Goal: Obtain resource: Download file/media

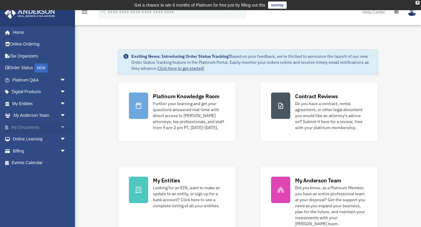
click at [62, 128] on span "arrow_drop_down" at bounding box center [66, 127] width 12 height 12
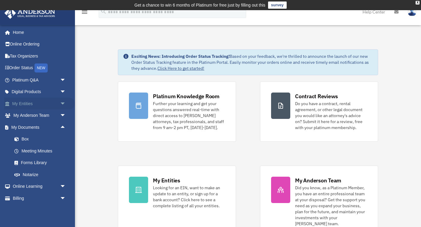
click at [60, 104] on span "arrow_drop_down" at bounding box center [66, 104] width 12 height 12
click at [35, 112] on link "Overview" at bounding box center [41, 116] width 67 height 12
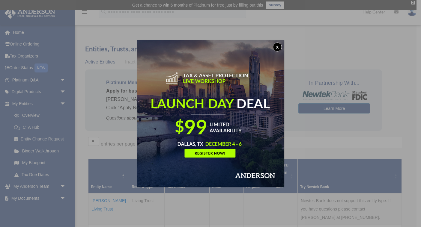
click at [279, 49] on button "x" at bounding box center [277, 47] width 9 height 9
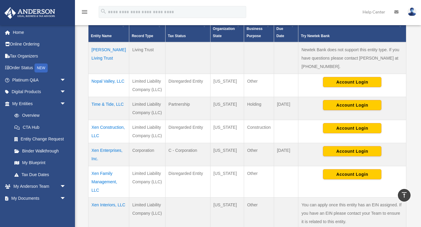
scroll to position [152, 0]
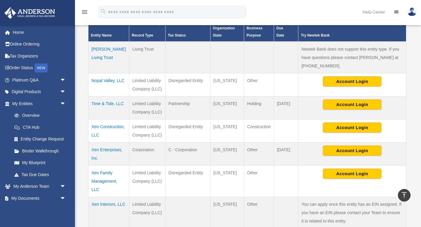
click at [101, 80] on td "Nopal Valley, LLC" at bounding box center [108, 84] width 41 height 23
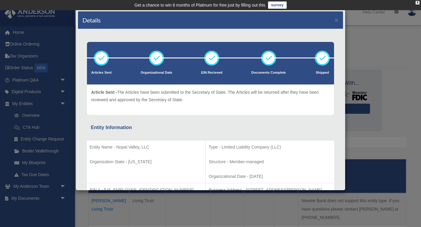
scroll to position [0, 0]
click at [403, 115] on div "Details × Articles Sent Organizational Date" at bounding box center [210, 113] width 421 height 227
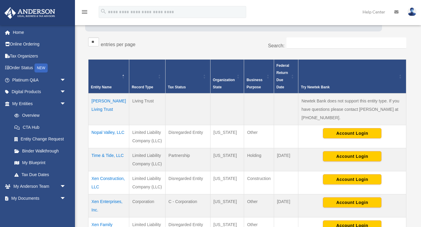
scroll to position [103, 0]
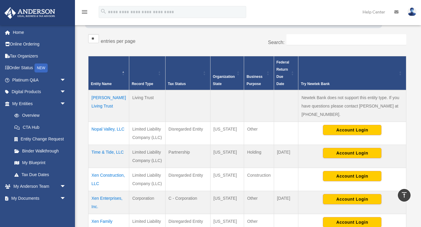
click at [105, 153] on td "Time & Tide, LLC" at bounding box center [108, 156] width 41 height 23
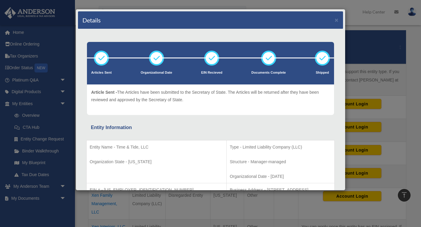
scroll to position [0, 0]
click at [46, 154] on div "Details × Articles Sent Organizational Date" at bounding box center [210, 113] width 421 height 227
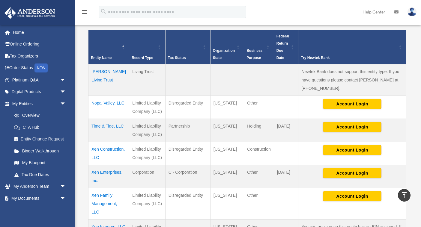
click at [99, 157] on td "Xen Construction, LLC" at bounding box center [108, 153] width 41 height 23
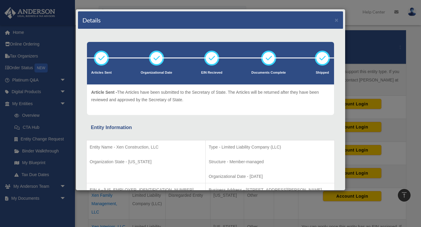
click at [142, 3] on div "Details × Articles Sent Organizational Date" at bounding box center [210, 113] width 421 height 227
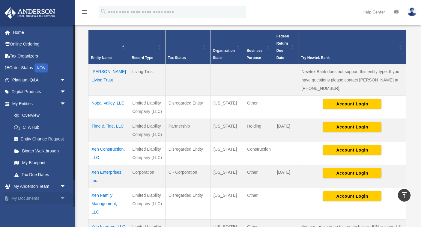
click at [68, 197] on span "arrow_drop_down" at bounding box center [66, 198] width 12 height 12
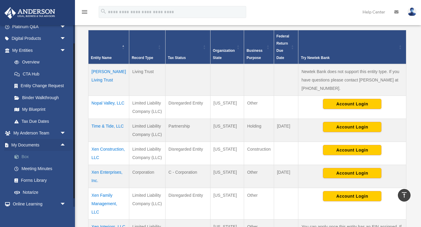
click at [23, 155] on link "Box" at bounding box center [41, 157] width 67 height 12
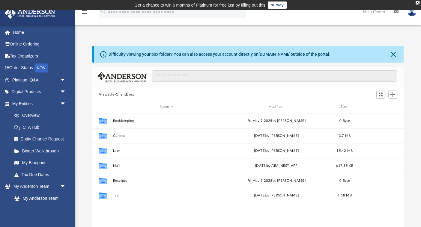
scroll to position [0, 0]
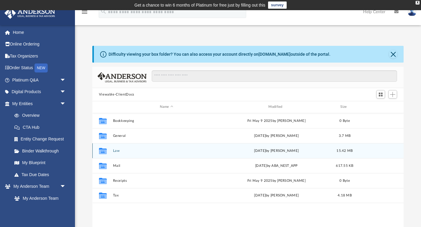
click at [104, 150] on icon "grid" at bounding box center [103, 151] width 8 height 5
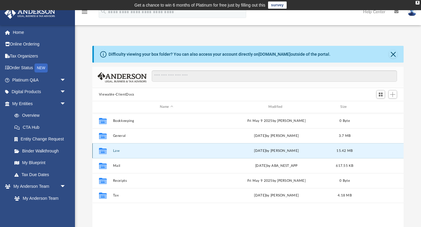
click at [104, 150] on icon "grid" at bounding box center [103, 151] width 8 height 5
click at [123, 155] on div "Collaborated Folder Law Thu Sep 11 2025 by Nikki Llagas 15.42 MB" at bounding box center [247, 150] width 311 height 15
click at [117, 150] on button "Law" at bounding box center [166, 151] width 107 height 4
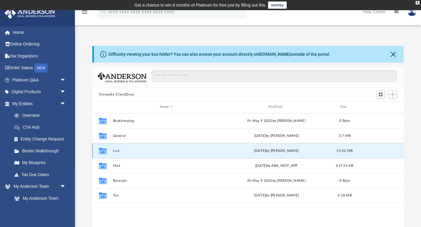
click at [117, 150] on button "Law" at bounding box center [166, 151] width 107 height 4
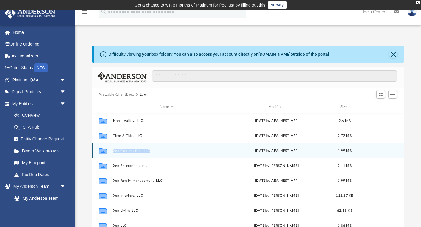
click at [117, 150] on button "Xen Construction, LLC" at bounding box center [166, 151] width 107 height 4
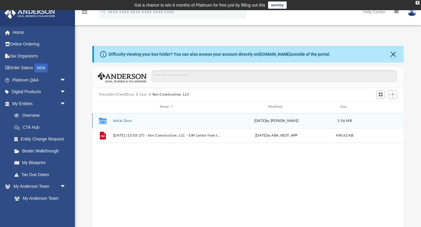
click at [123, 120] on button "Initial Docs" at bounding box center [166, 121] width 107 height 4
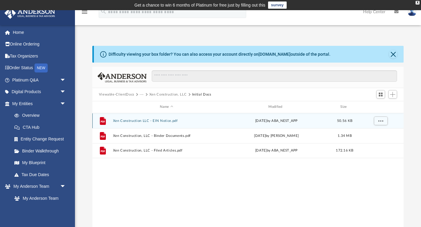
click at [123, 120] on button "Xen Construction LLC - EIN Notice.pdf" at bounding box center [166, 121] width 107 height 4
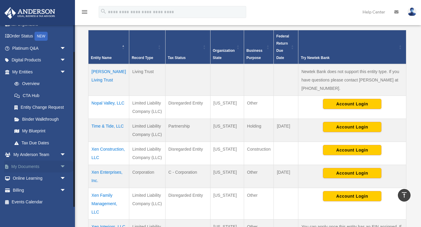
scroll to position [31, 0]
click at [42, 164] on link "My Documents arrow_drop_down" at bounding box center [39, 167] width 71 height 12
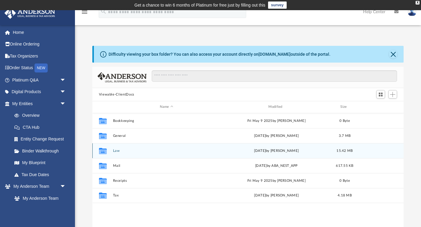
scroll to position [136, 311]
click at [117, 151] on button "Law" at bounding box center [166, 151] width 107 height 4
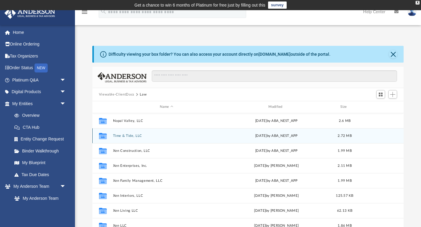
click at [126, 135] on button "Time & Tide, LLC" at bounding box center [166, 136] width 107 height 4
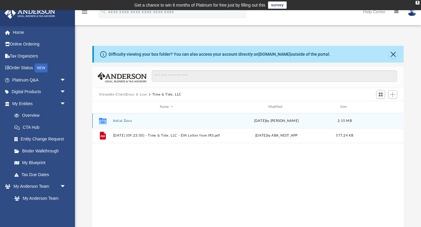
click at [124, 120] on button "Initial Docs" at bounding box center [166, 121] width 107 height 4
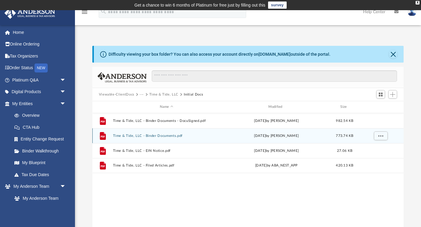
click at [126, 136] on button "Time & Tide, LLC - Binder Documents.pdf" at bounding box center [166, 136] width 107 height 4
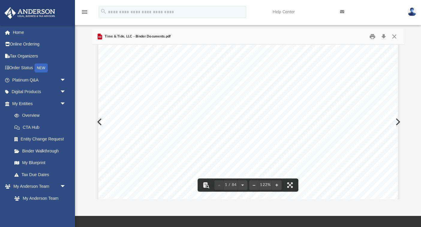
scroll to position [55, 0]
click at [252, 161] on div "Erica R. Chavarria and Jesus Chavarria 4789 W Canyon Mountain Rd Marana , Arizo…" at bounding box center [247, 188] width 299 height 387
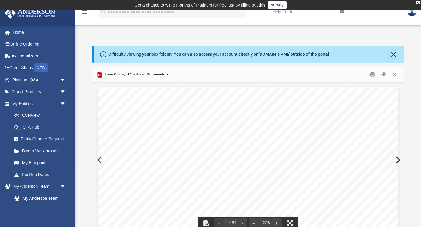
scroll to position [0, 0]
click at [392, 54] on button "Close" at bounding box center [393, 54] width 8 height 8
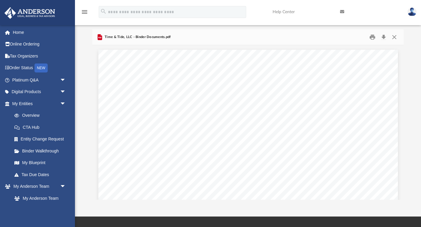
scroll to position [21, 0]
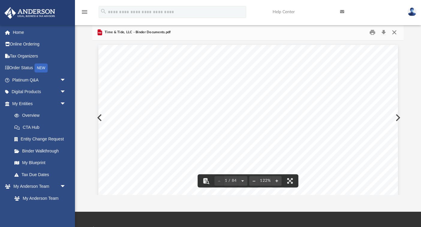
click at [395, 33] on button "Close" at bounding box center [394, 32] width 11 height 9
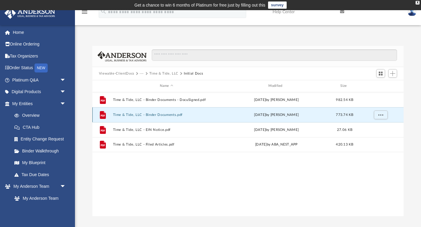
scroll to position [0, 0]
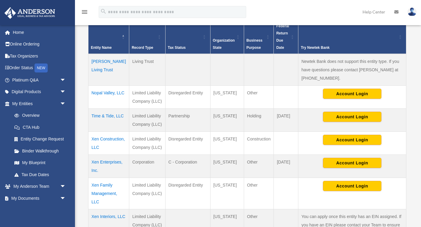
scroll to position [129, 0]
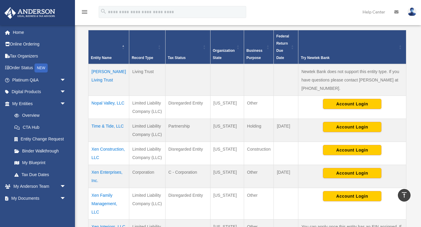
click at [232, 142] on td "[US_STATE]" at bounding box center [227, 153] width 34 height 23
click at [104, 148] on td "Xen Construction, LLC" at bounding box center [108, 153] width 41 height 23
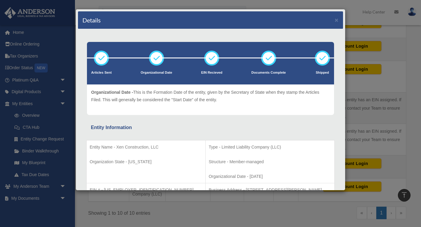
scroll to position [0, 0]
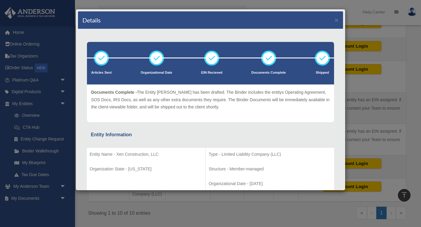
click at [339, 21] on div "Details ×" at bounding box center [210, 20] width 265 height 18
click at [337, 22] on button "×" at bounding box center [336, 20] width 4 height 6
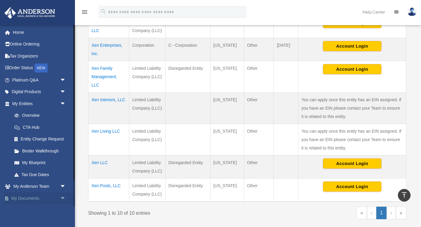
click at [60, 197] on span "arrow_drop_down" at bounding box center [66, 198] width 12 height 12
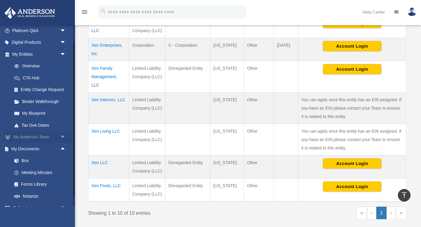
scroll to position [51, 0]
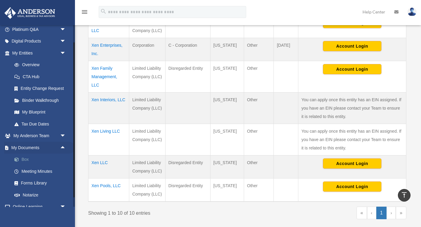
click at [26, 154] on link "Box" at bounding box center [41, 160] width 67 height 12
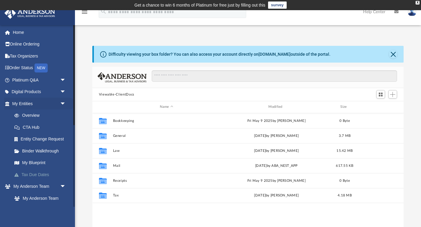
scroll to position [136, 311]
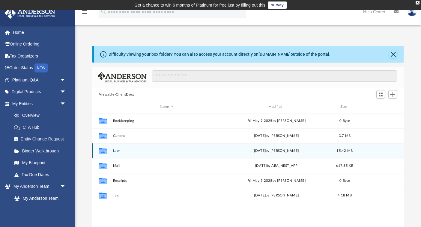
click at [116, 153] on div "Collaborated Folder Law [DATE] by [PERSON_NAME] 15.42 MB" at bounding box center [247, 150] width 311 height 15
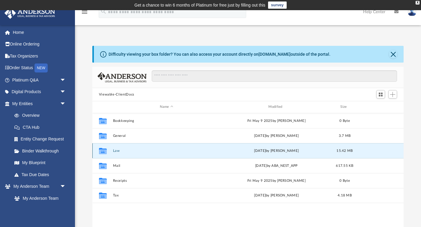
click at [111, 155] on div "Collaborated Folder Law [DATE] by [PERSON_NAME] 15.42 MB" at bounding box center [247, 150] width 311 height 15
click at [96, 153] on div "Collaborated Folder" at bounding box center [102, 151] width 15 height 10
click at [112, 153] on div "Collaborated Folder Law [DATE] by [PERSON_NAME] 15.42 MB" at bounding box center [247, 150] width 311 height 15
click at [139, 151] on button "Law" at bounding box center [166, 151] width 107 height 4
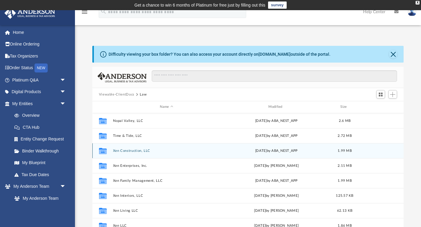
click at [134, 154] on div "Collaborated Folder Xen Construction, LLC [DATE] by ABA_NEST_APP 1.99 MB" at bounding box center [247, 150] width 311 height 15
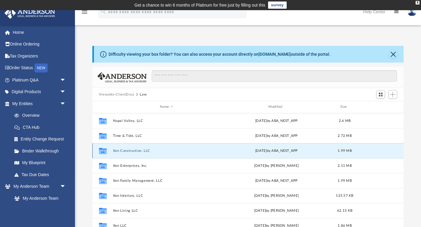
click at [120, 151] on button "Xen Construction, LLC" at bounding box center [166, 151] width 107 height 4
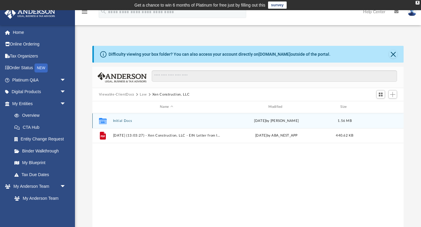
click at [127, 121] on button "Initial Docs" at bounding box center [166, 121] width 107 height 4
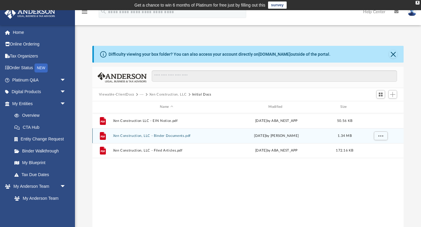
click at [173, 136] on button "Xen Construction, LLC - Binder Documents.pdf" at bounding box center [166, 136] width 107 height 4
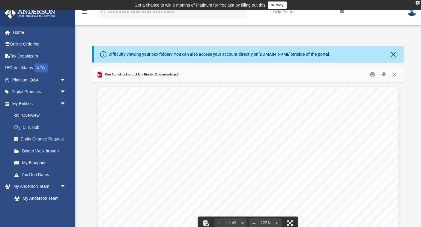
scroll to position [0, 0]
